Goal: Navigation & Orientation: Find specific page/section

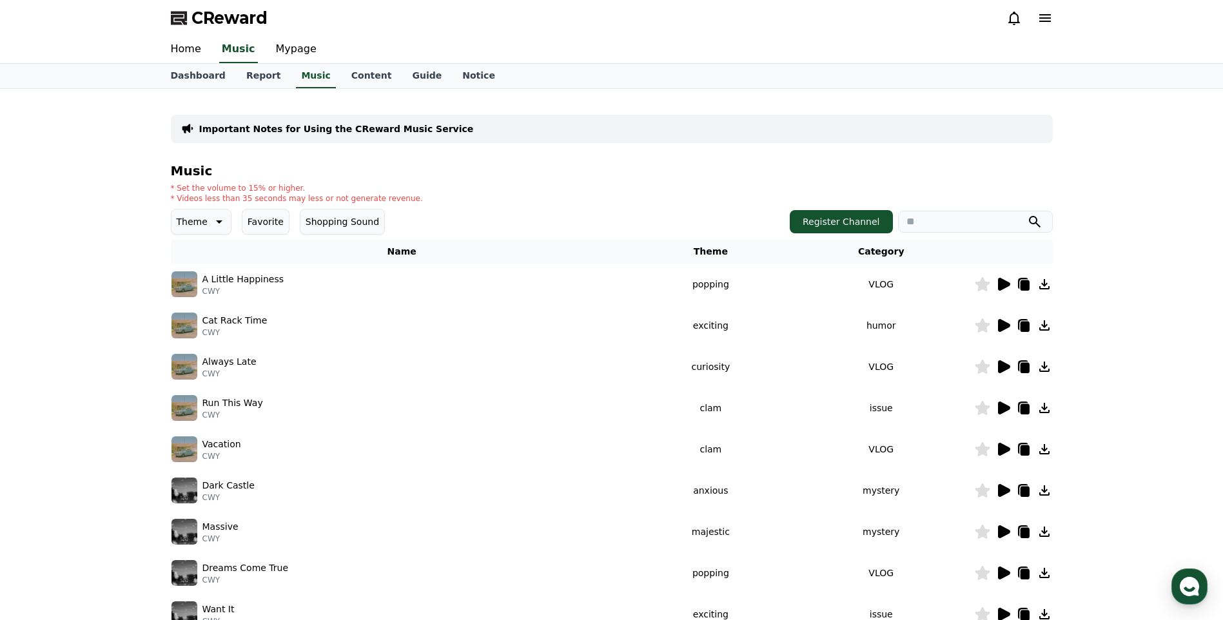
drag, startPoint x: 1201, startPoint y: 593, endPoint x: 1158, endPoint y: 618, distance: 49.1
click at [1201, 593] on div "button" at bounding box center [1190, 587] width 36 height 36
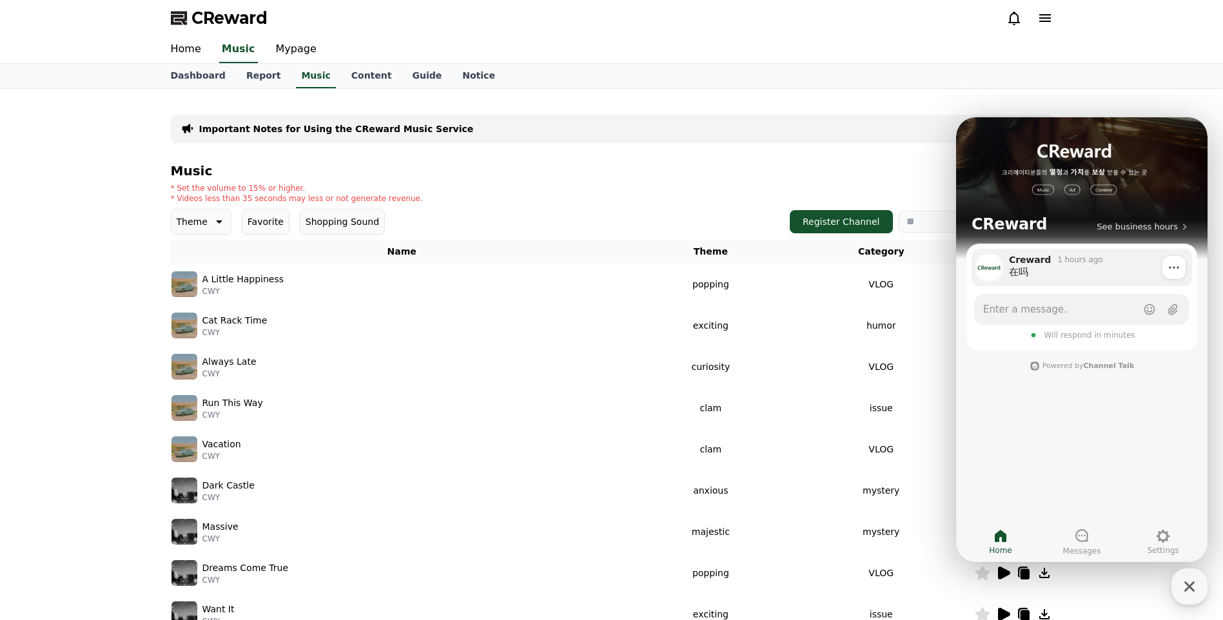
click at [1056, 267] on div "在吗" at bounding box center [1096, 272] width 174 height 13
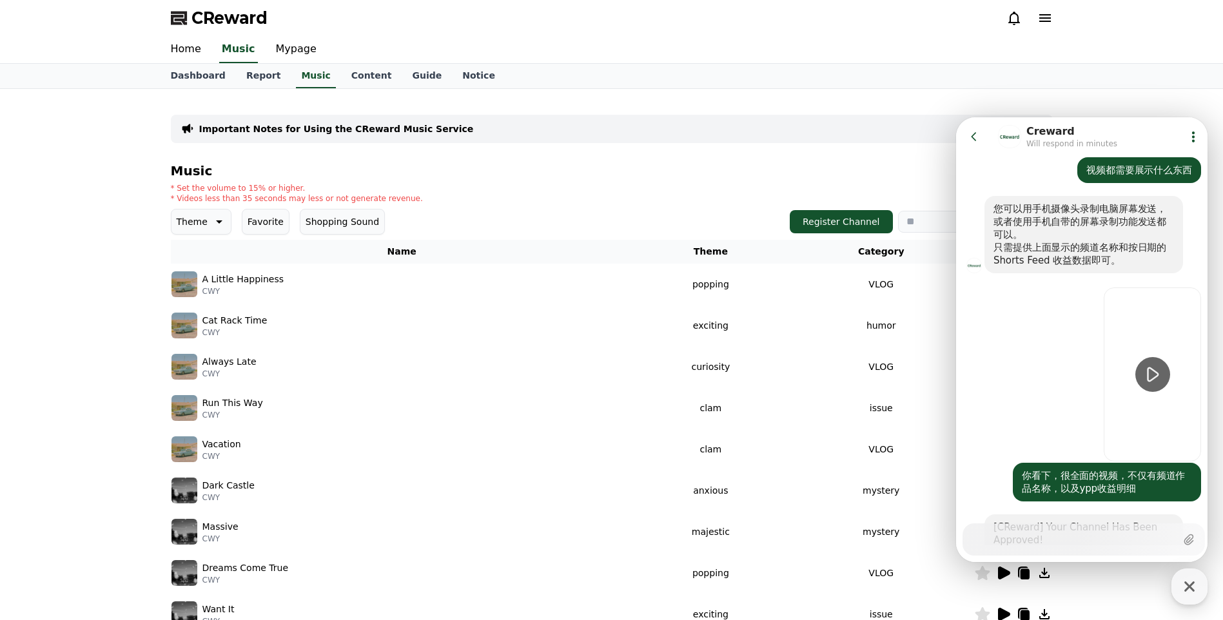
scroll to position [1029, 0]
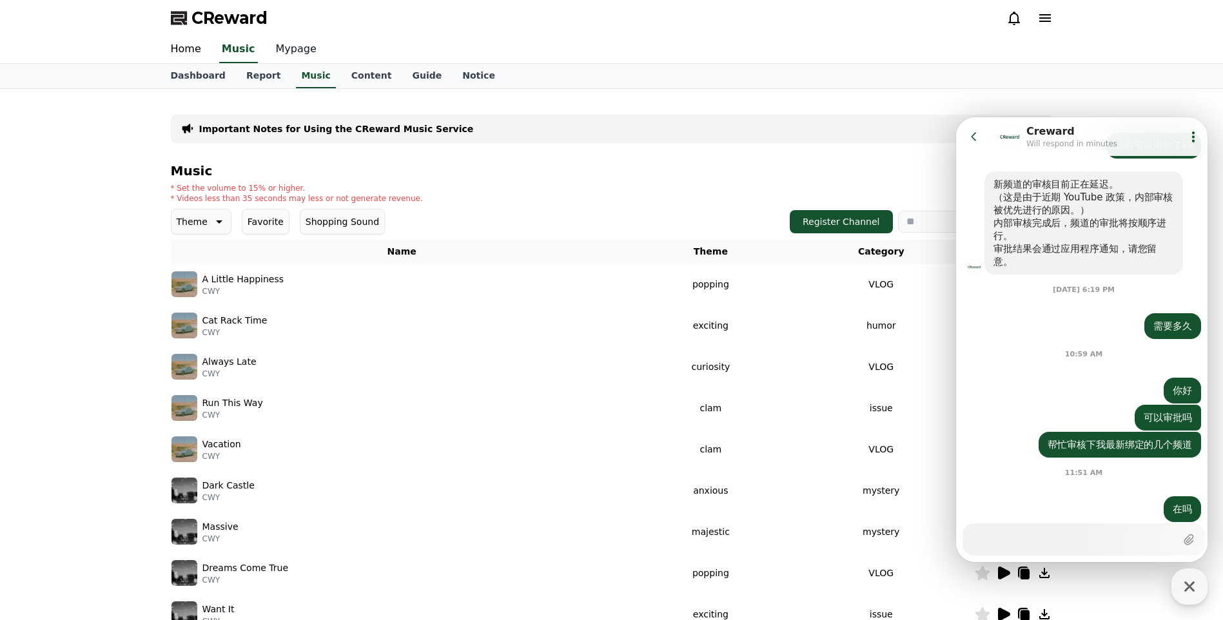
click at [299, 51] on link "Mypage" at bounding box center [296, 49] width 61 height 27
select select "**********"
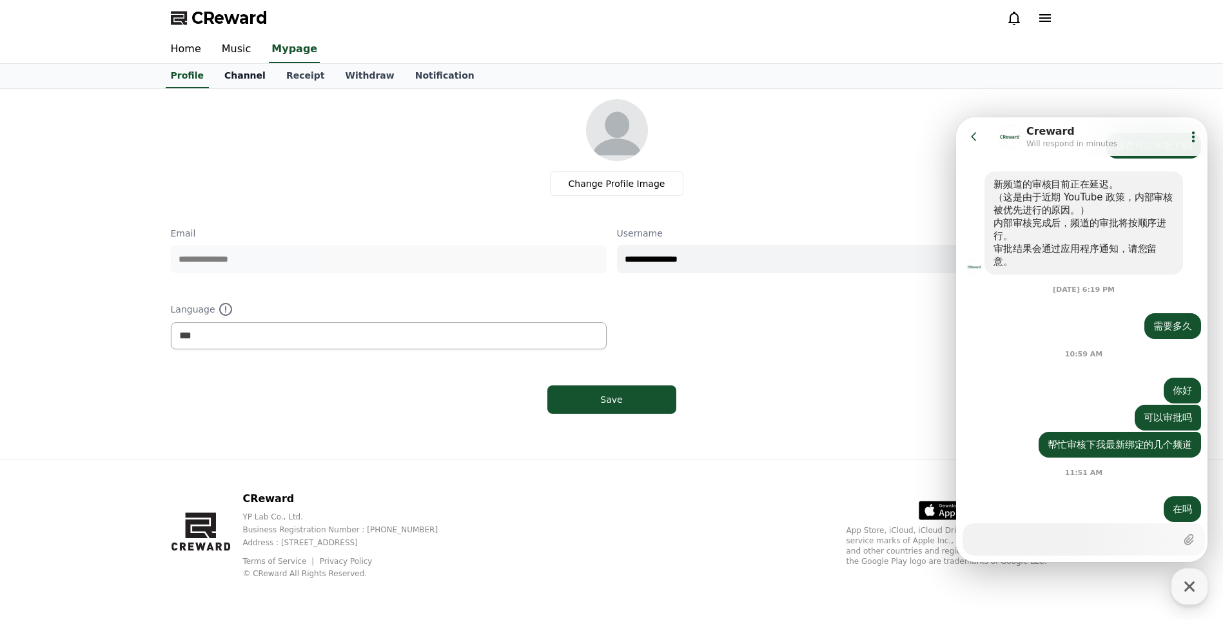
click at [232, 72] on link "Channel" at bounding box center [245, 76] width 62 height 25
